Goal: Find specific page/section: Find specific page/section

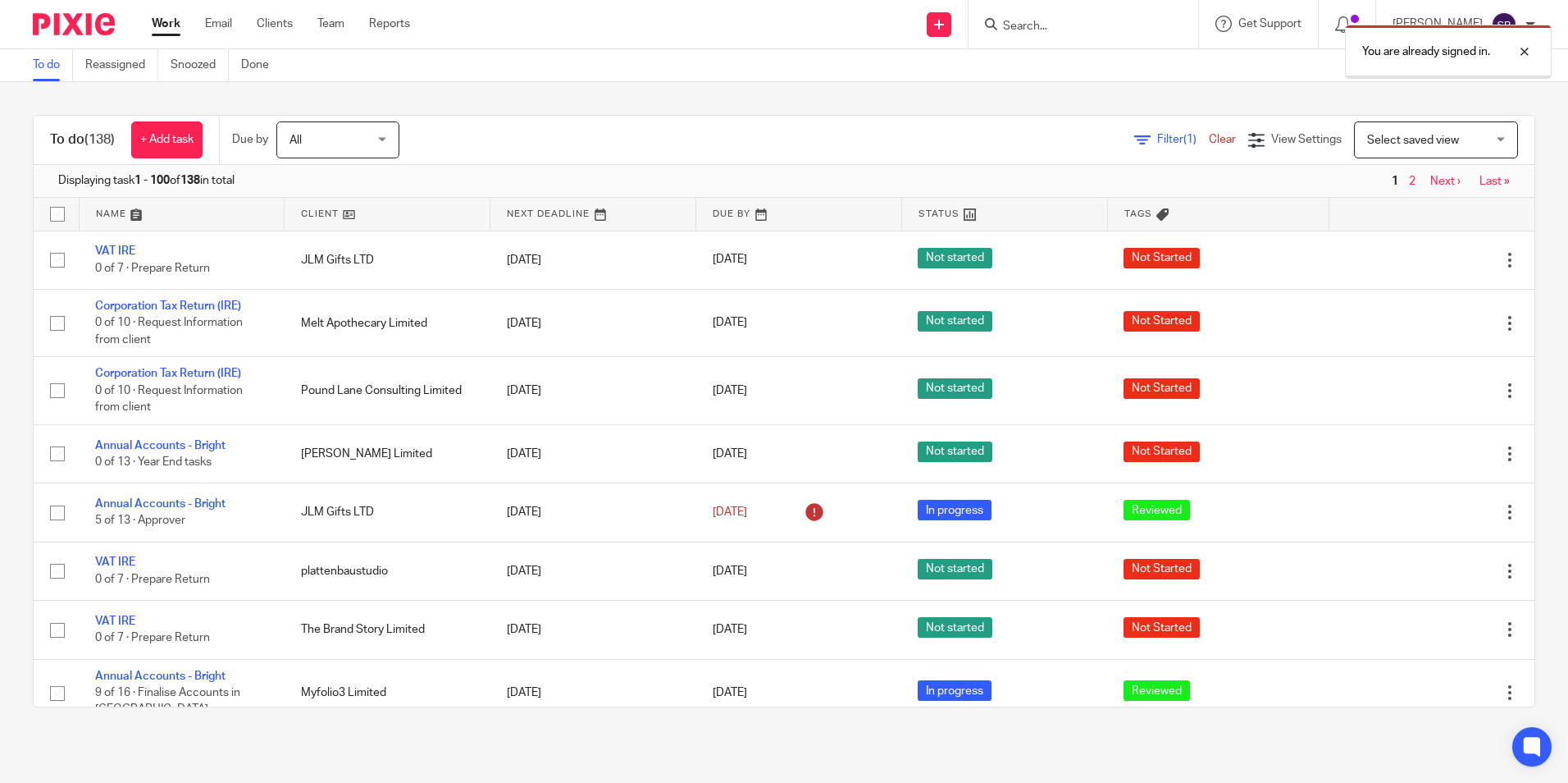
click at [1023, 20] on div "You are already signed in." at bounding box center [1167, 47] width 768 height 63
click at [1038, 24] on div "You are already signed in." at bounding box center [1167, 47] width 768 height 63
click at [1065, 19] on div "You are already signed in." at bounding box center [1167, 47] width 768 height 63
click at [1522, 49] on div at bounding box center [1512, 52] width 44 height 20
click at [1057, 20] on input "Search" at bounding box center [1075, 27] width 147 height 15
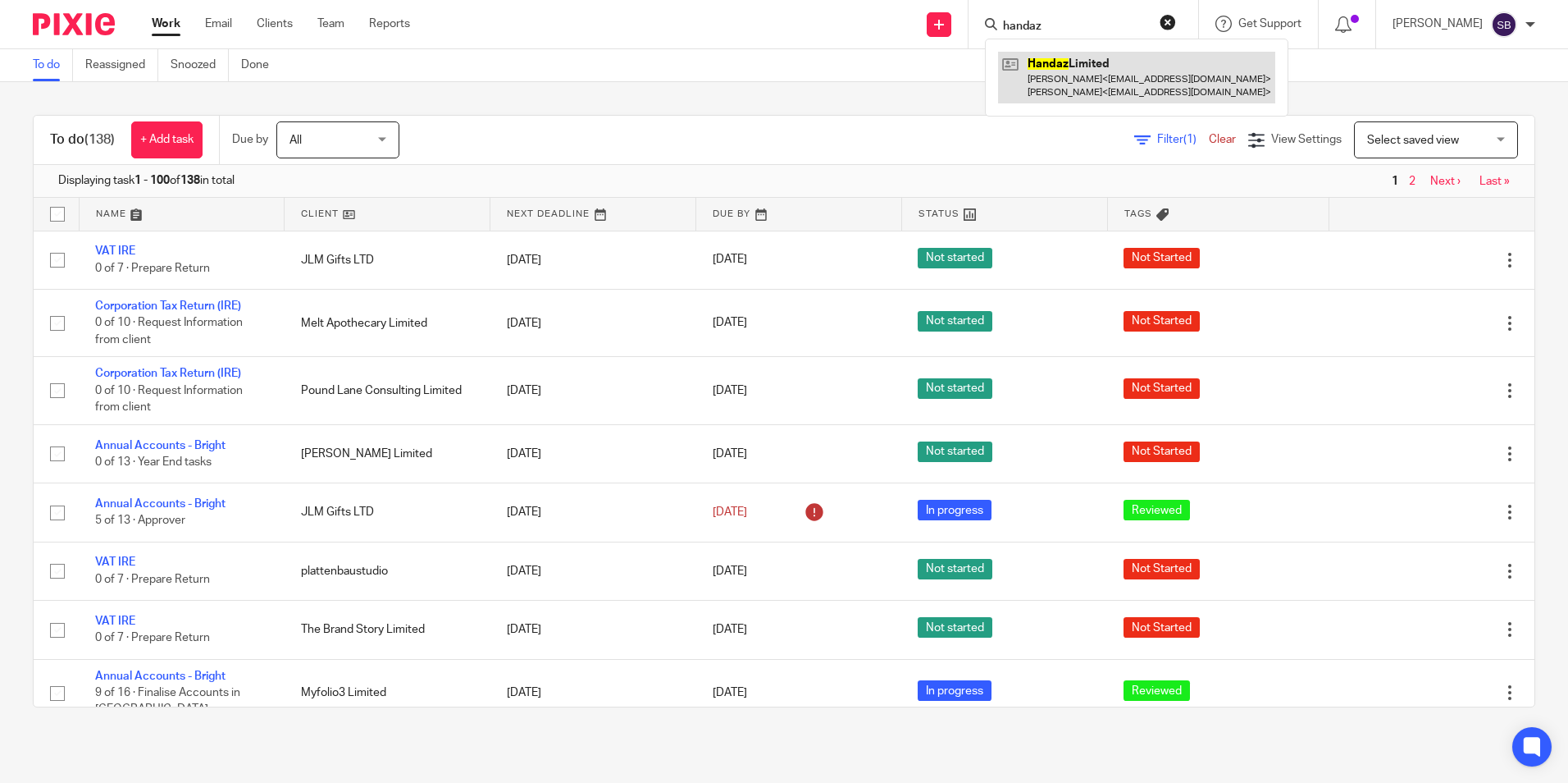
type input "handaz"
click at [1108, 69] on link at bounding box center [1136, 77] width 277 height 51
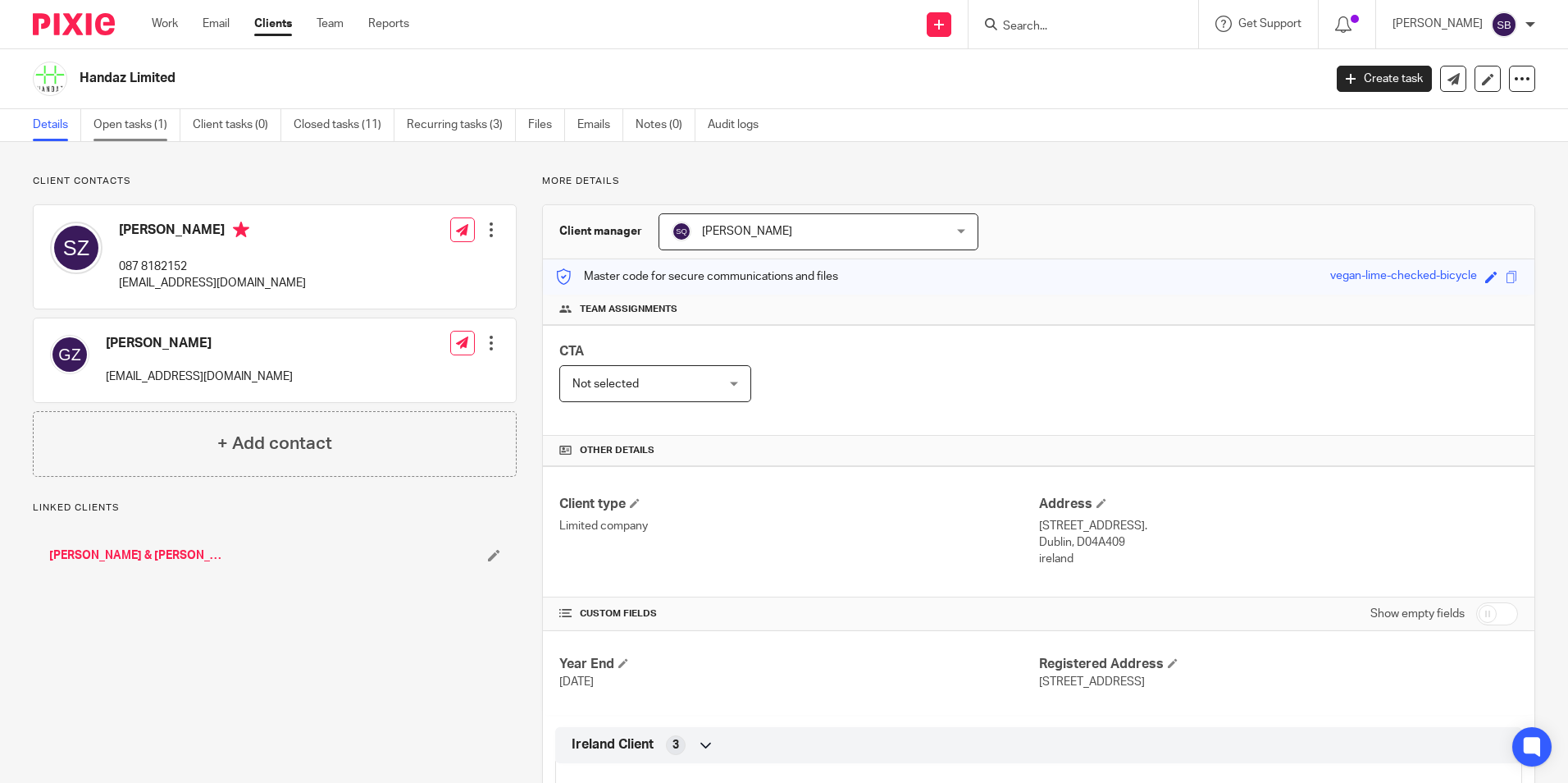
click at [140, 119] on link "Open tasks (1)" at bounding box center [136, 126] width 87 height 32
click at [1020, 26] on div at bounding box center [1080, 24] width 191 height 21
click at [158, 21] on link "Work" at bounding box center [164, 24] width 26 height 16
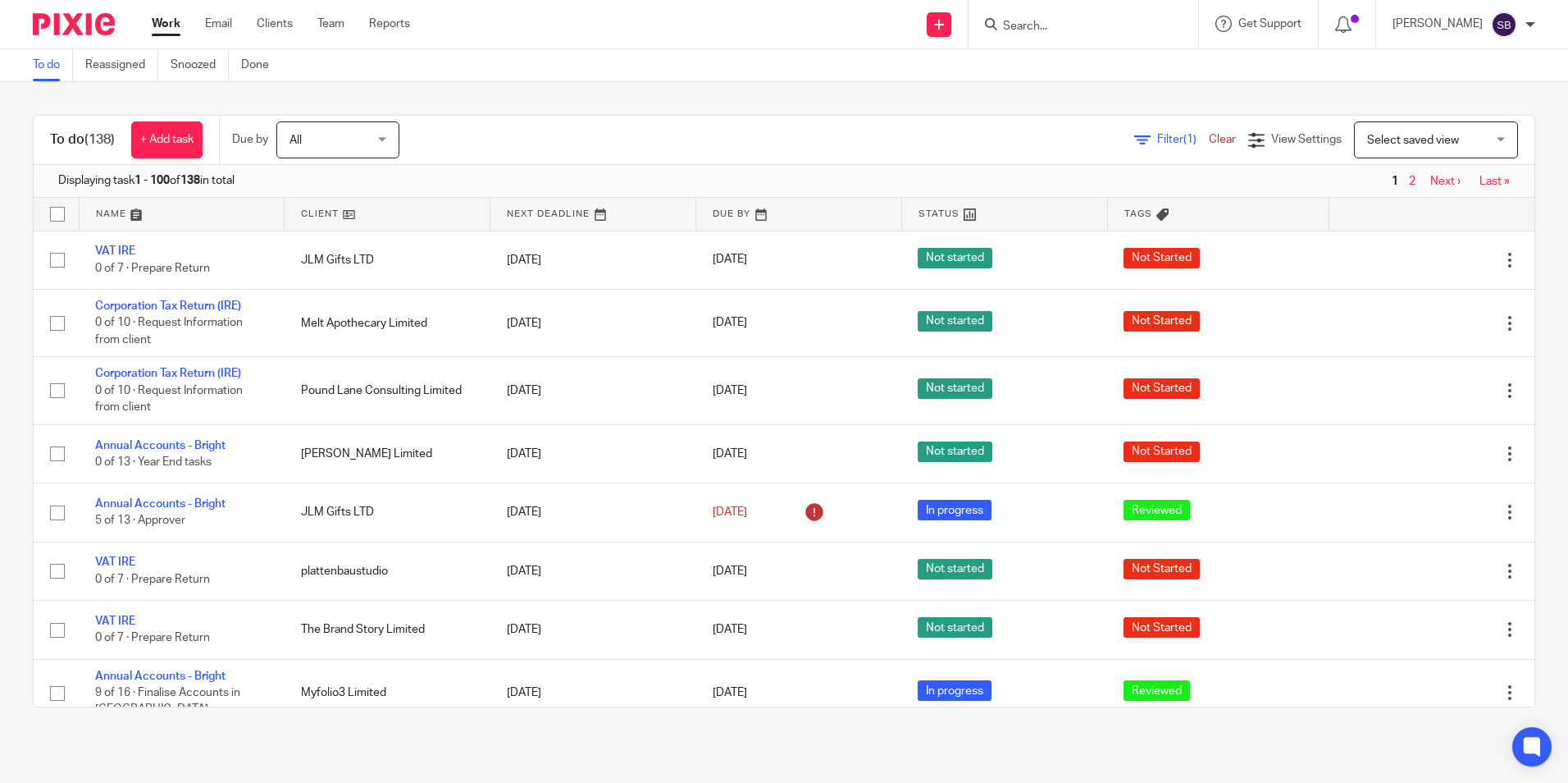
click at [1083, 20] on input "Search" at bounding box center [1075, 27] width 147 height 15
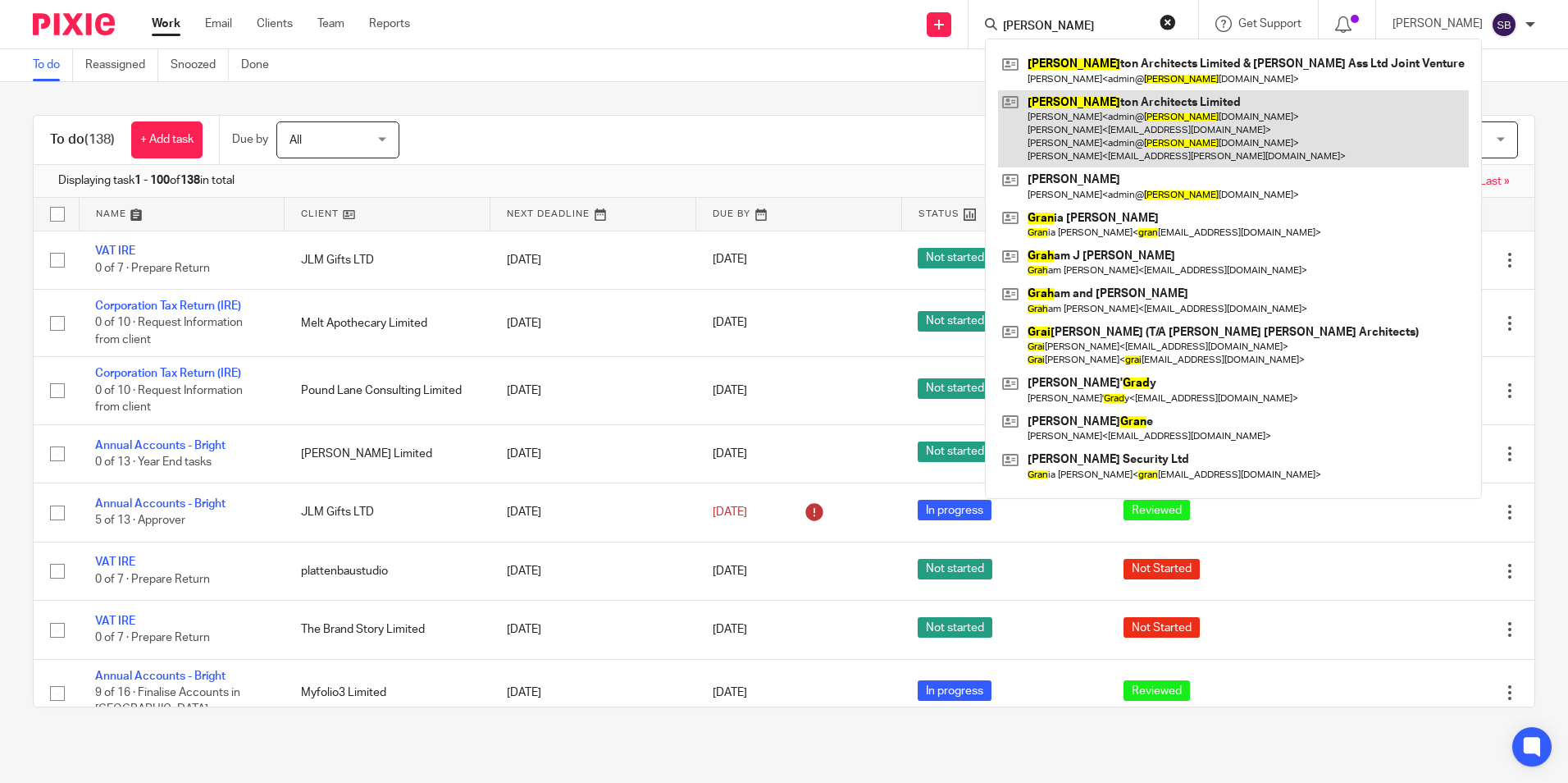
type input "graf"
click at [1143, 100] on link at bounding box center [1232, 130] width 471 height 78
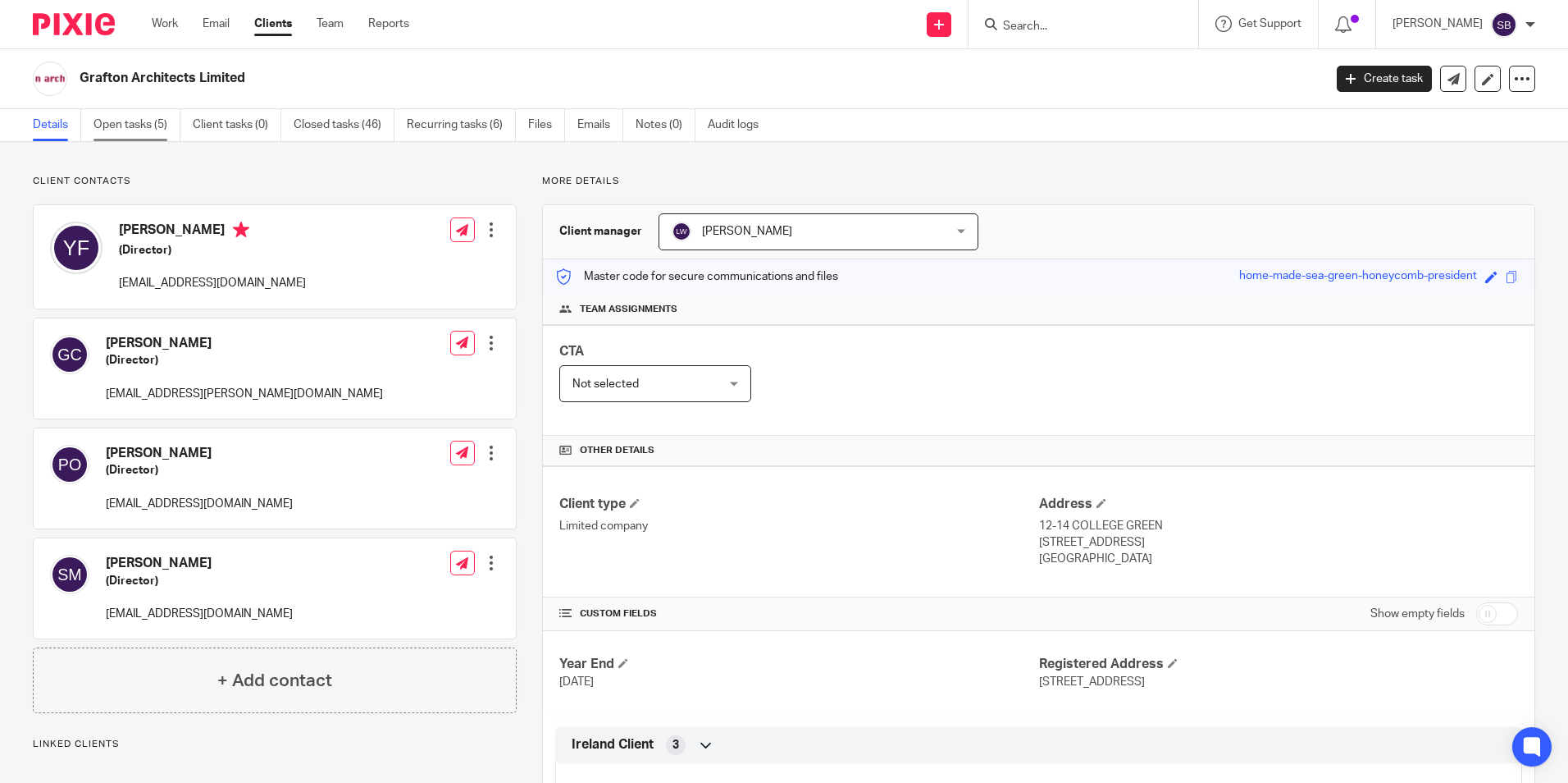
click at [133, 122] on link "Open tasks (5)" at bounding box center [136, 126] width 87 height 32
